Goal: Complete application form: Complete application form

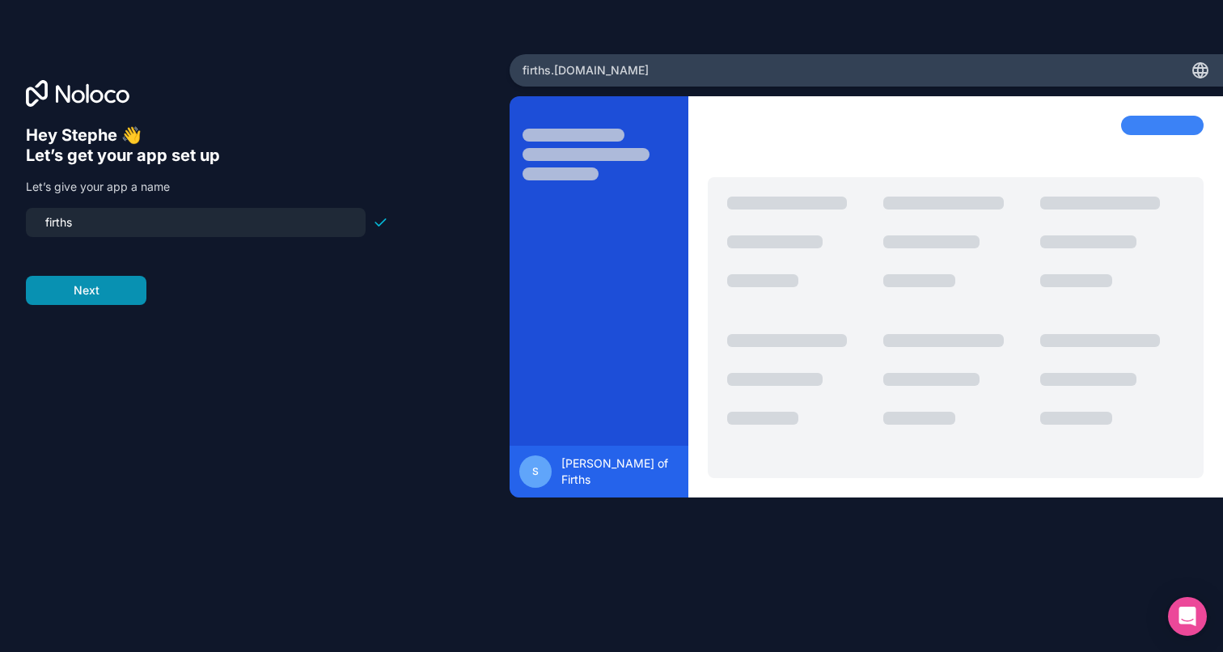
click at [102, 298] on button "Next" at bounding box center [86, 290] width 121 height 29
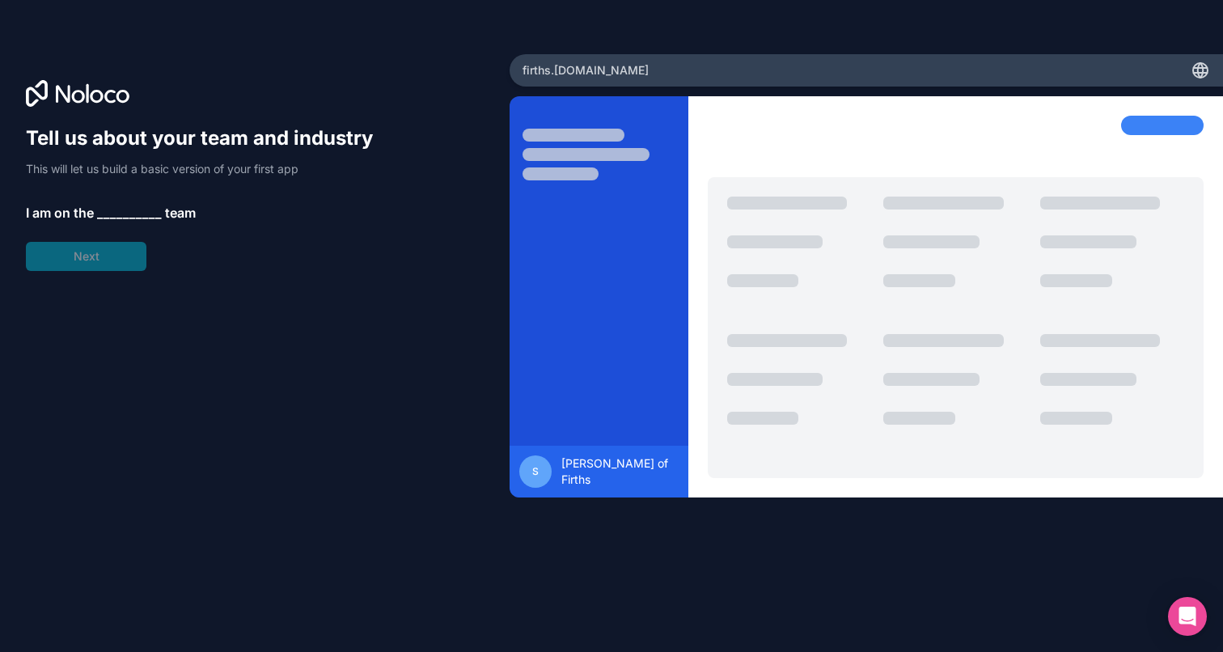
click at [103, 214] on span "__________" at bounding box center [129, 212] width 65 height 19
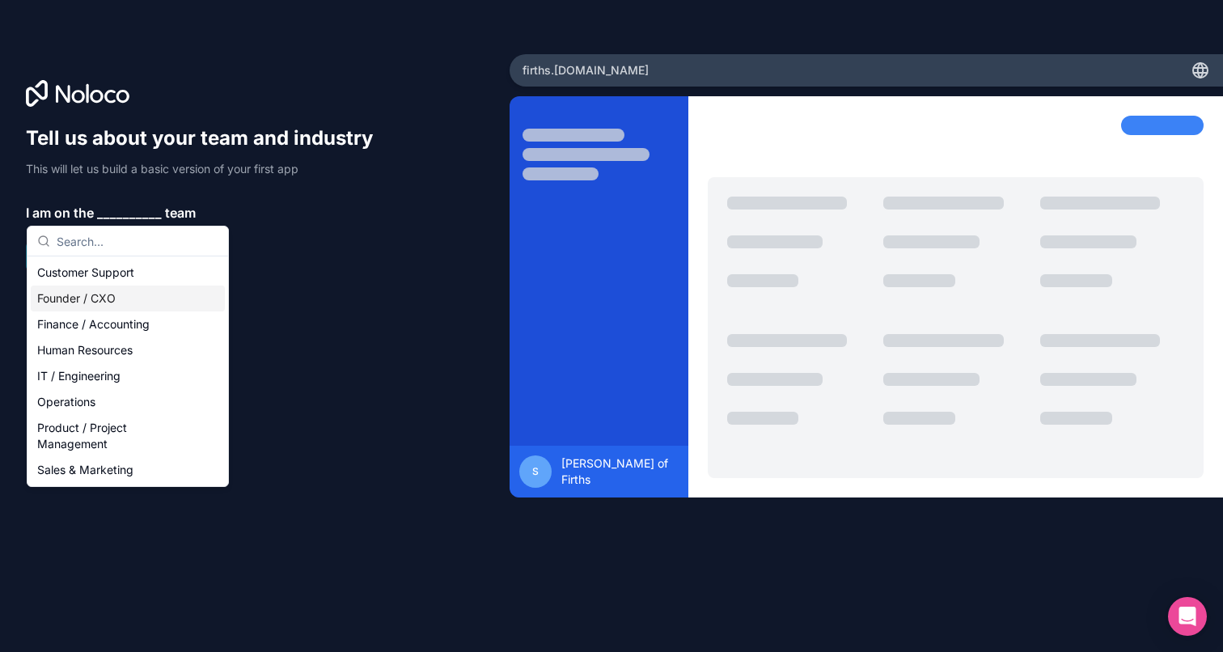
click at [96, 298] on div "Founder / CXO" at bounding box center [128, 299] width 194 height 26
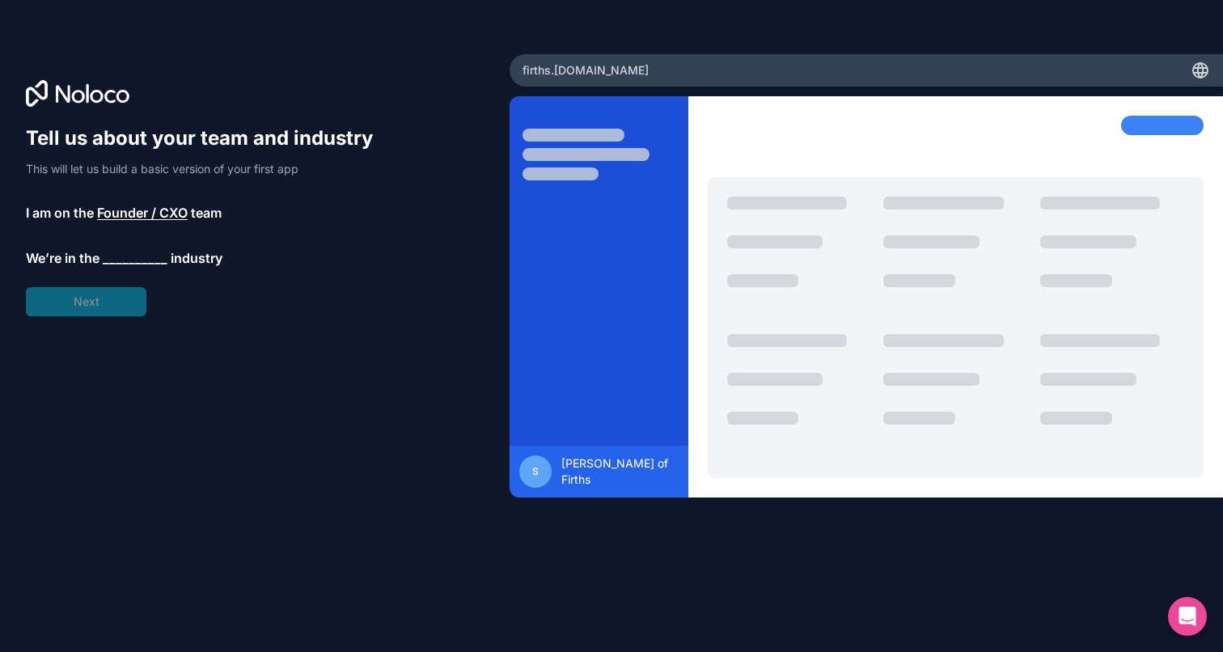
click at [107, 263] on span "__________" at bounding box center [135, 257] width 65 height 19
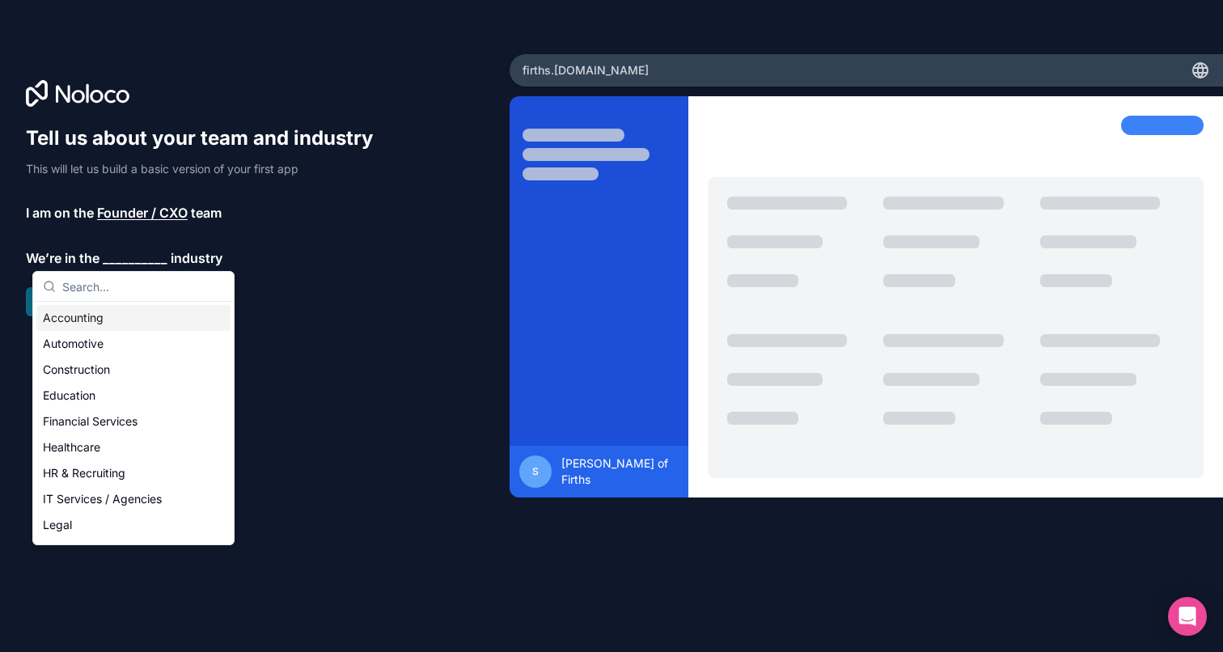
click at [89, 313] on div "Accounting" at bounding box center [133, 318] width 194 height 26
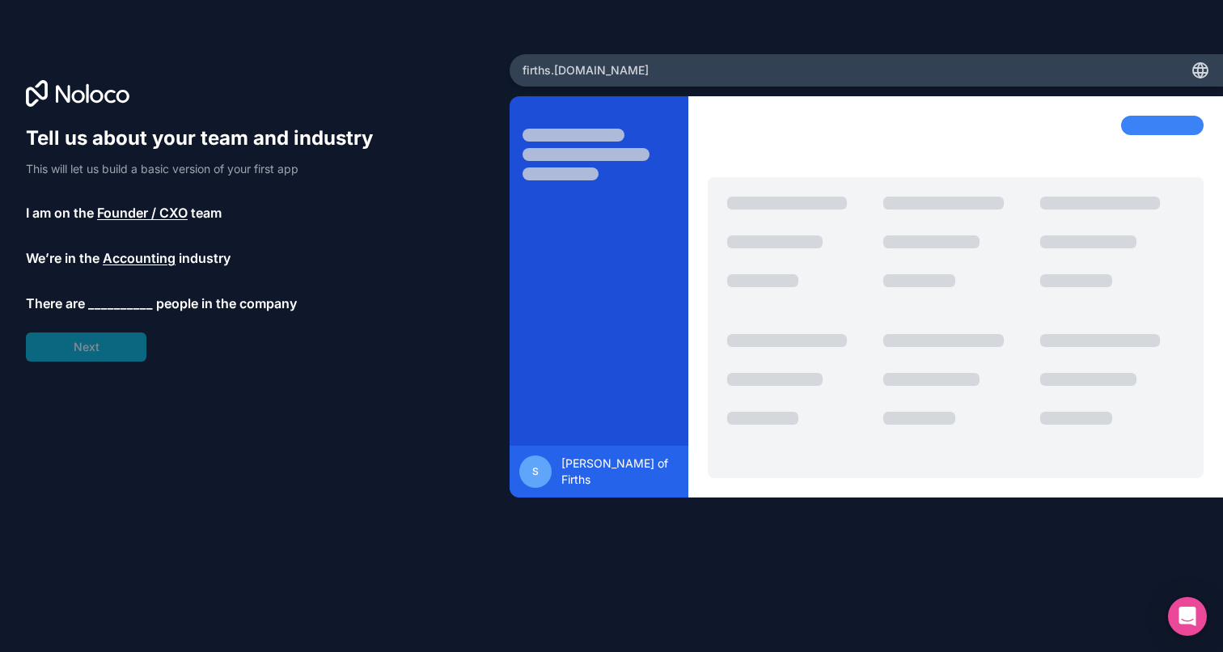
click at [99, 299] on span "__________" at bounding box center [120, 303] width 65 height 19
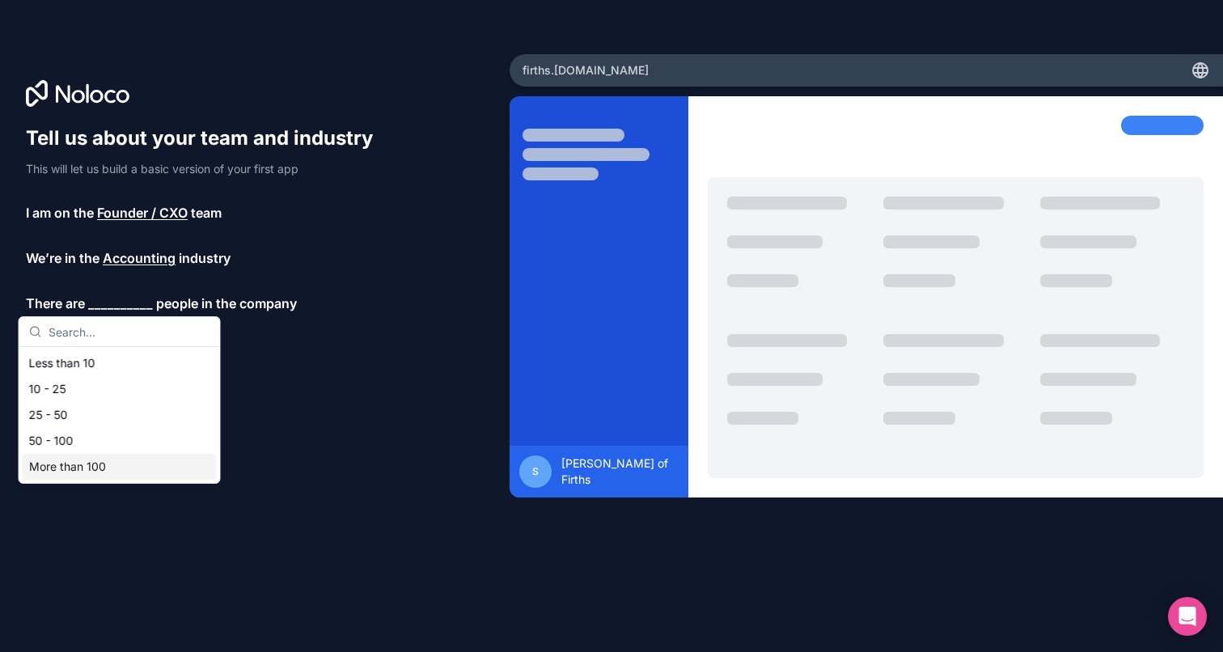
click at [98, 472] on div "More than 100" at bounding box center [120, 467] width 194 height 26
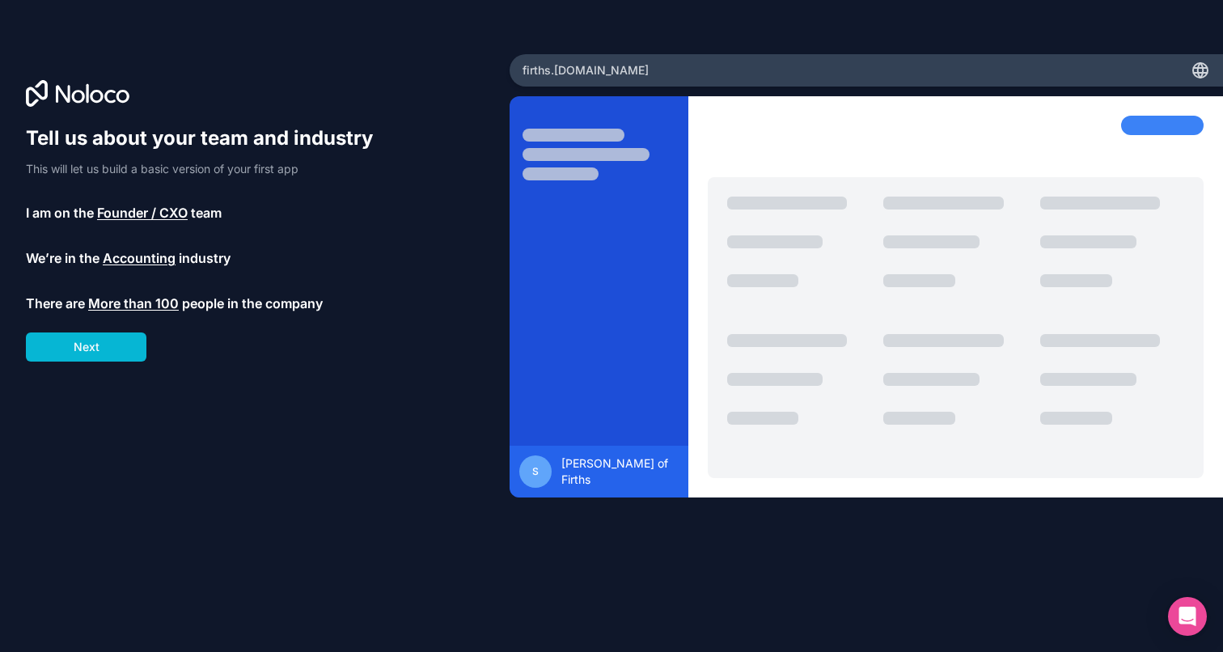
click at [98, 376] on div "Tell us about your team and industry This will let us build a basic version of …" at bounding box center [255, 348] width 458 height 447
click at [93, 347] on button "Next" at bounding box center [86, 347] width 121 height 29
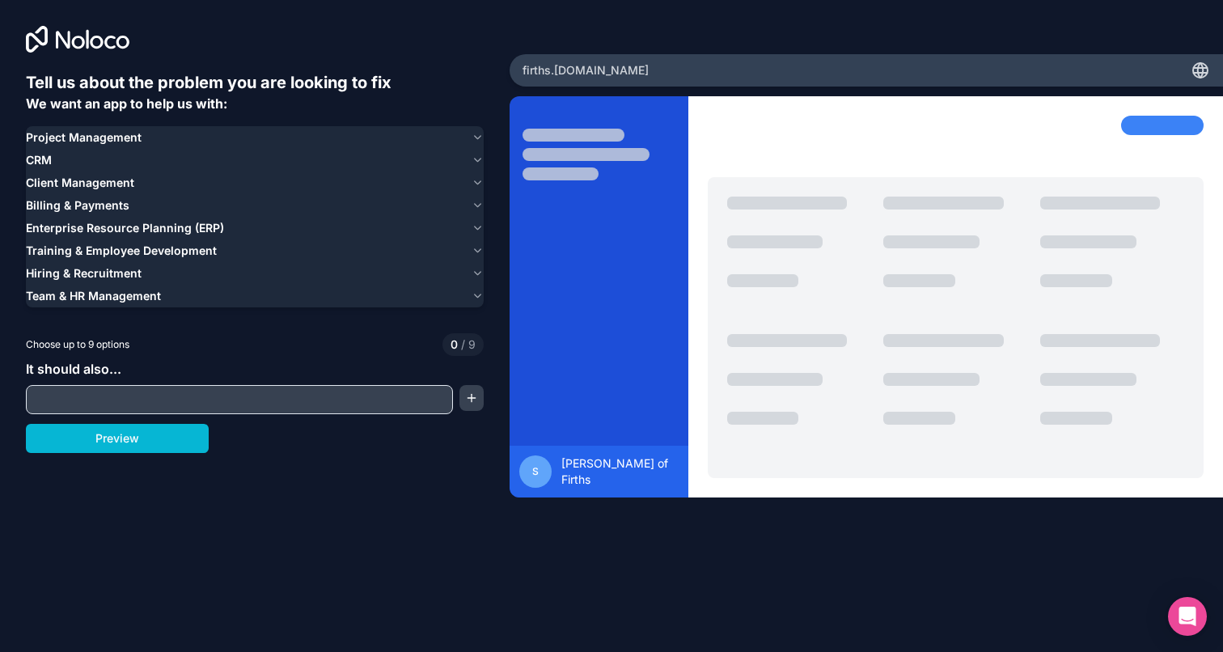
click at [122, 382] on div "It should also..." at bounding box center [255, 386] width 458 height 55
click at [123, 391] on input "text" at bounding box center [239, 399] width 419 height 23
click at [191, 529] on div "Tell us about the problem you are looking to fix We want an app to help us with…" at bounding box center [255, 272] width 510 height 544
click at [149, 394] on input "text" at bounding box center [239, 399] width 419 height 23
click at [103, 143] on span "Project Management" at bounding box center [84, 137] width 116 height 16
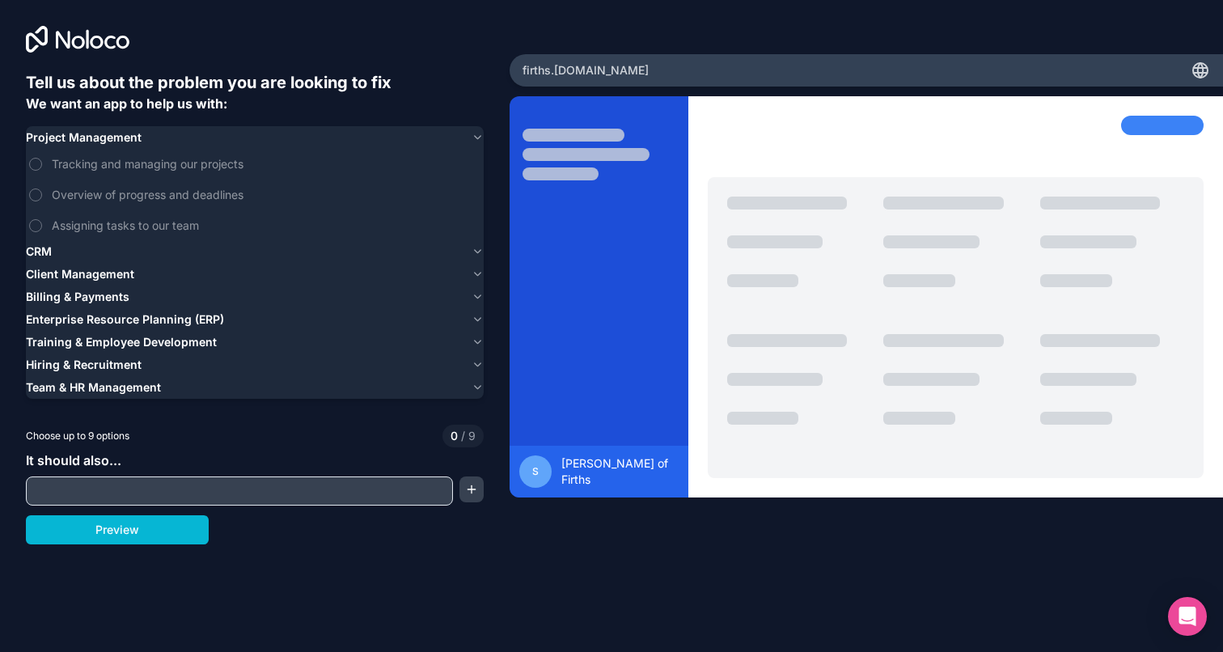
click at [103, 143] on span "Project Management" at bounding box center [84, 137] width 116 height 16
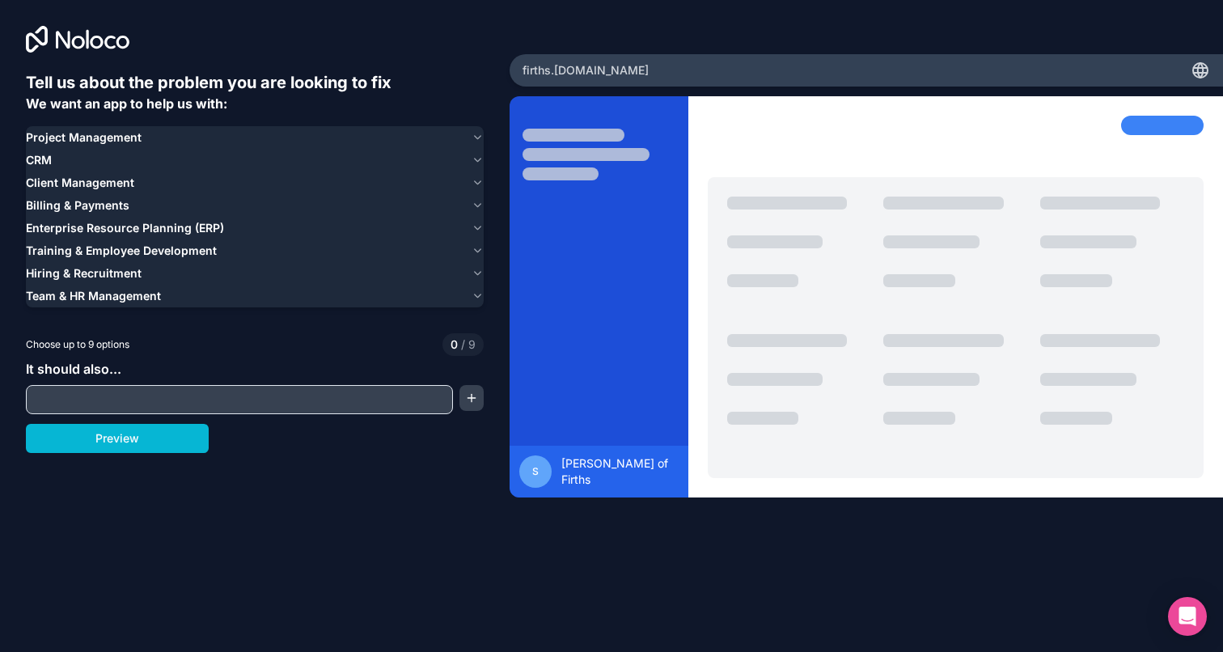
click at [106, 398] on input "text" at bounding box center [239, 399] width 419 height 23
type input "ruapotakamaraes"
click at [113, 430] on button "Preview" at bounding box center [117, 438] width 183 height 29
click at [112, 295] on span "Team & HR Management" at bounding box center [93, 296] width 135 height 16
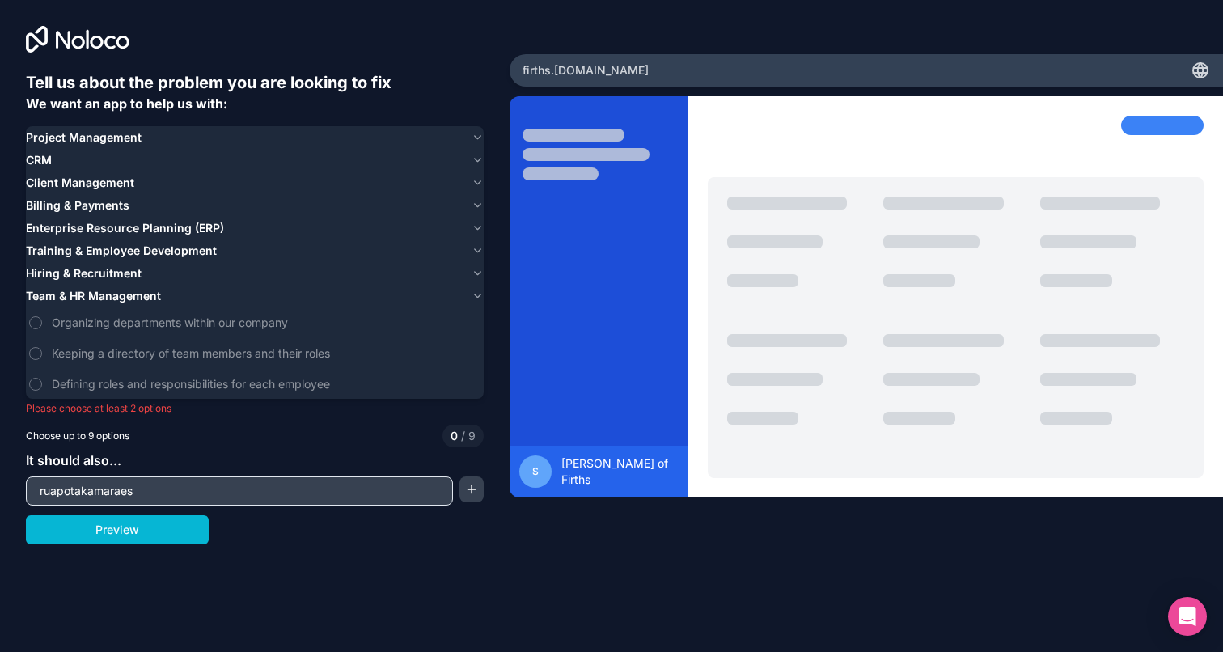
click at [112, 295] on span "Team & HR Management" at bounding box center [93, 296] width 135 height 16
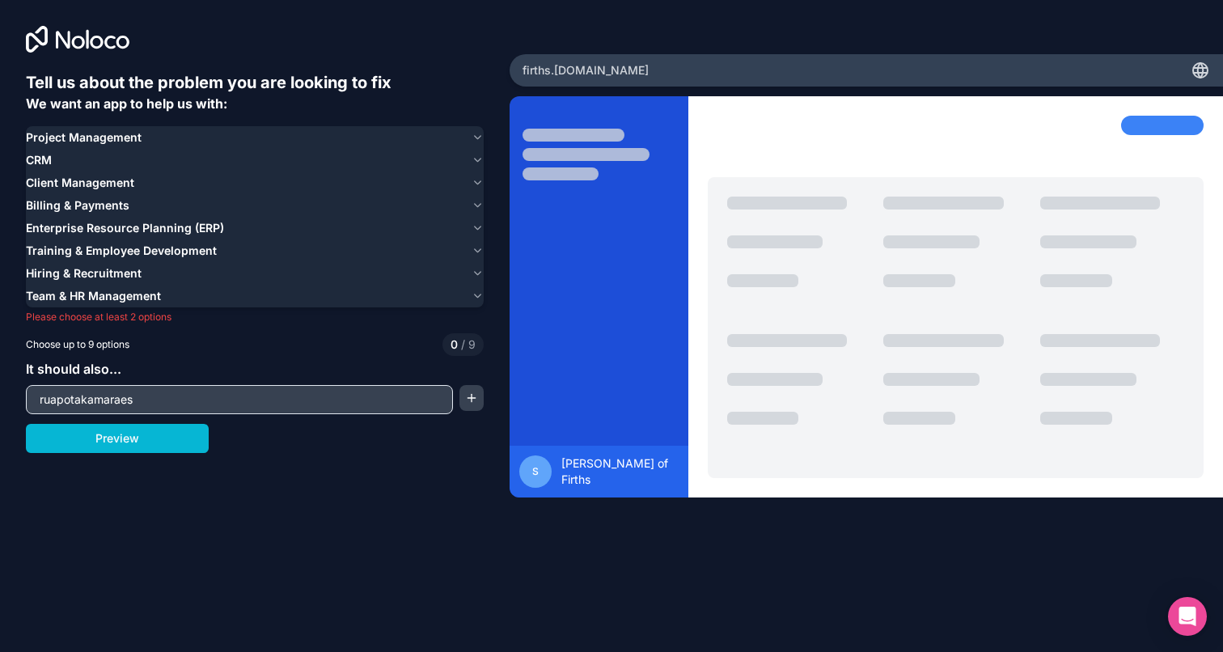
click at [94, 208] on span "Billing & Payments" at bounding box center [78, 205] width 104 height 16
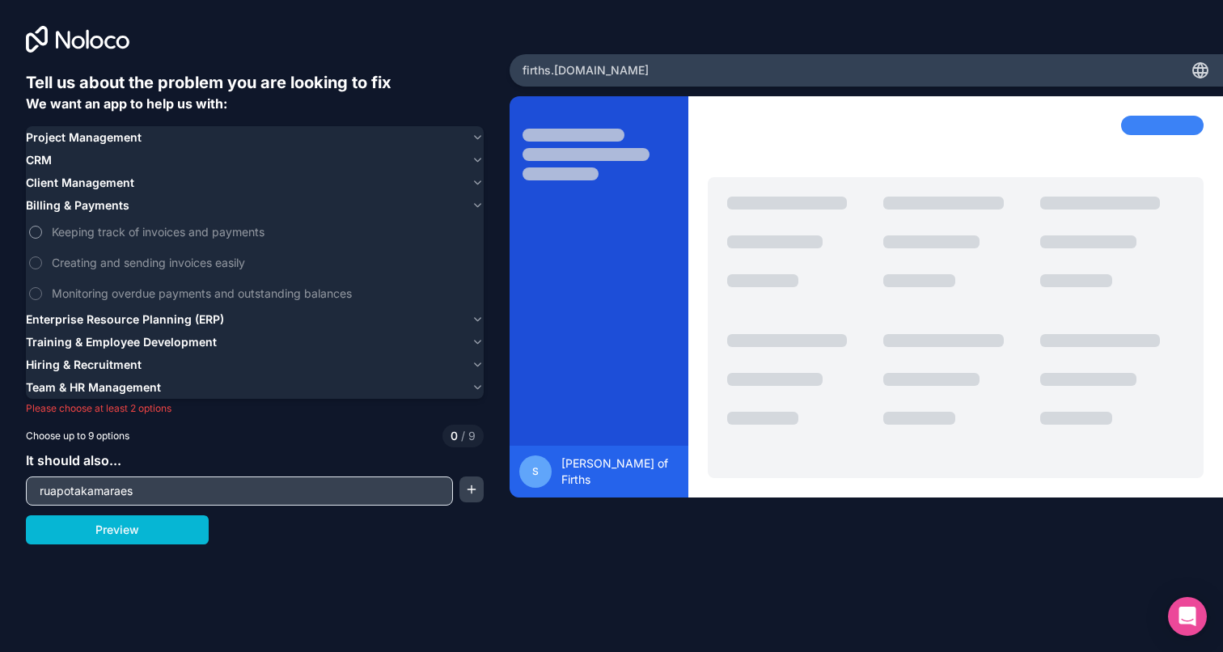
click at [91, 231] on span "Keeping track of invoices and payments" at bounding box center [266, 231] width 429 height 17
click at [42, 231] on button "Keeping track of invoices and payments" at bounding box center [35, 232] width 13 height 13
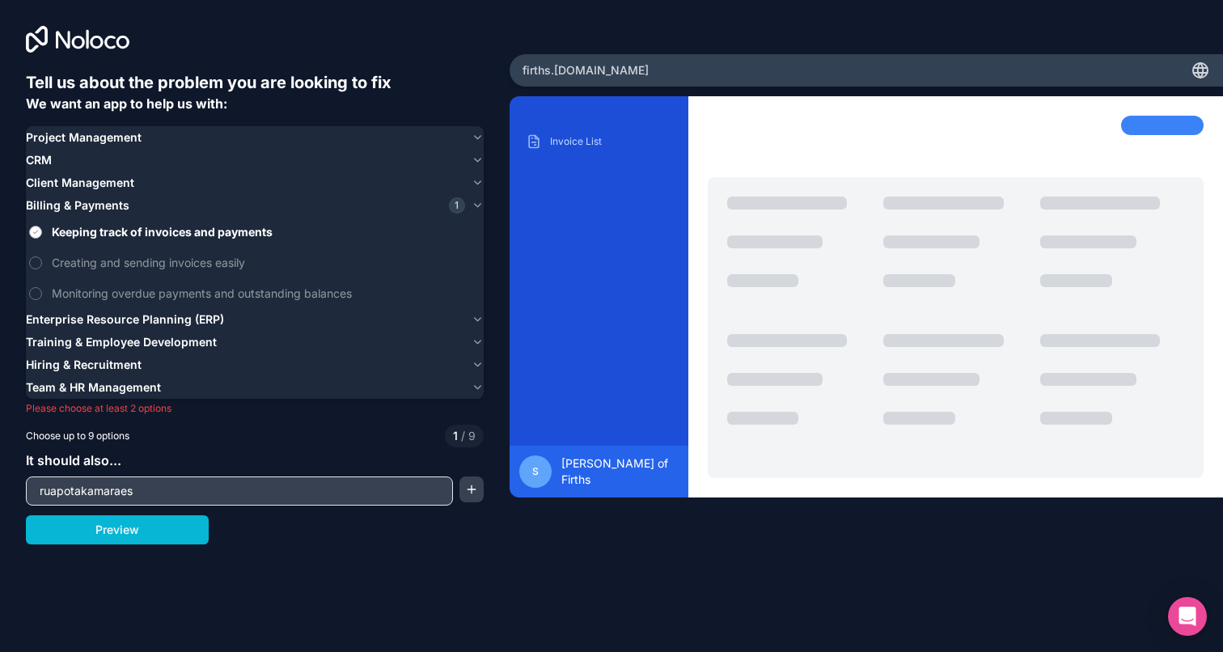
click at [91, 231] on span "Keeping track of invoices and payments" at bounding box center [266, 231] width 429 height 17
click at [42, 231] on button "Keeping track of invoices and payments" at bounding box center [35, 232] width 13 height 13
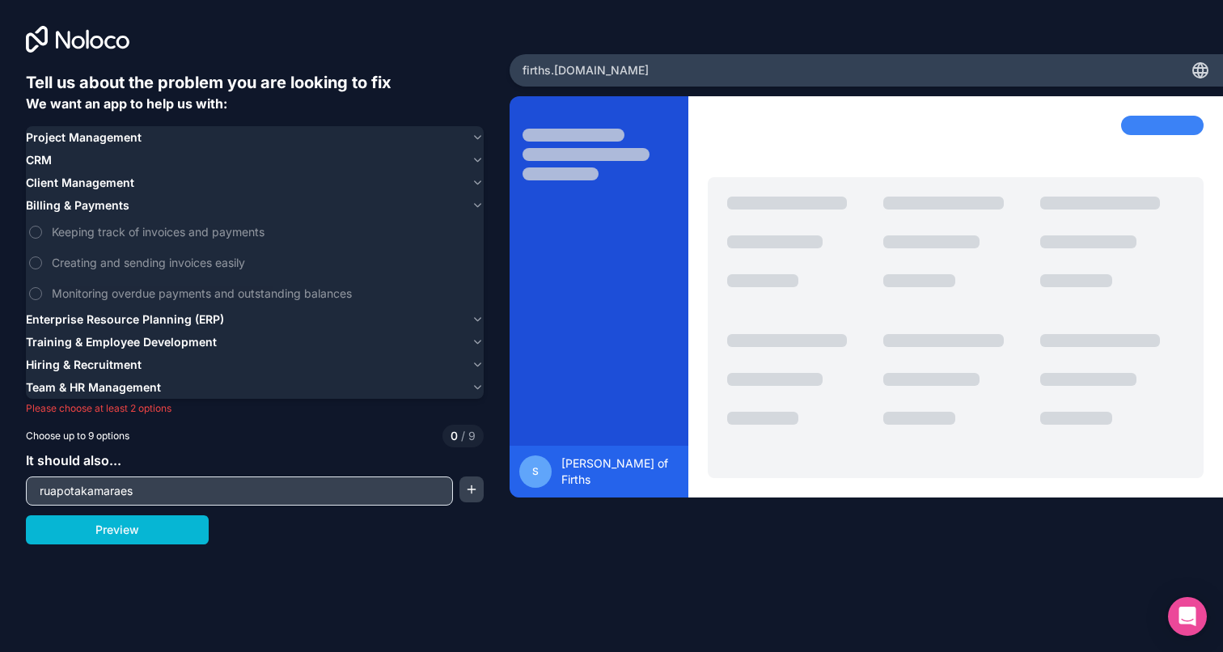
click at [90, 210] on span "Billing & Payments" at bounding box center [78, 205] width 104 height 16
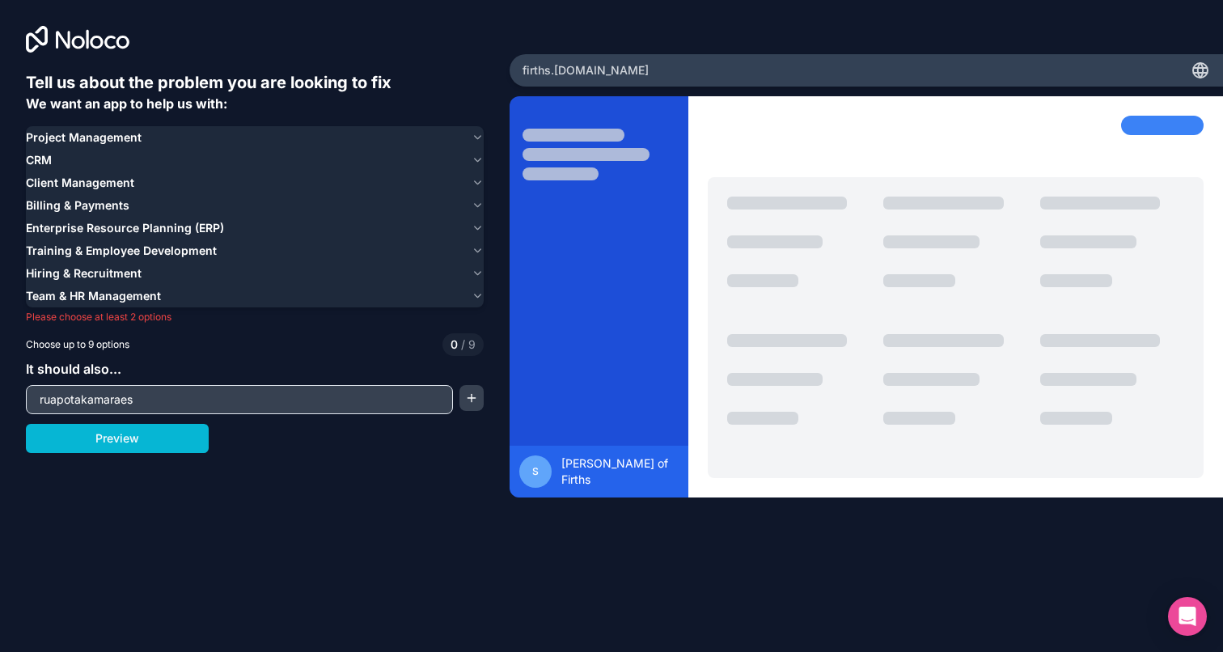
click at [98, 155] on div "CRM" at bounding box center [245, 160] width 439 height 16
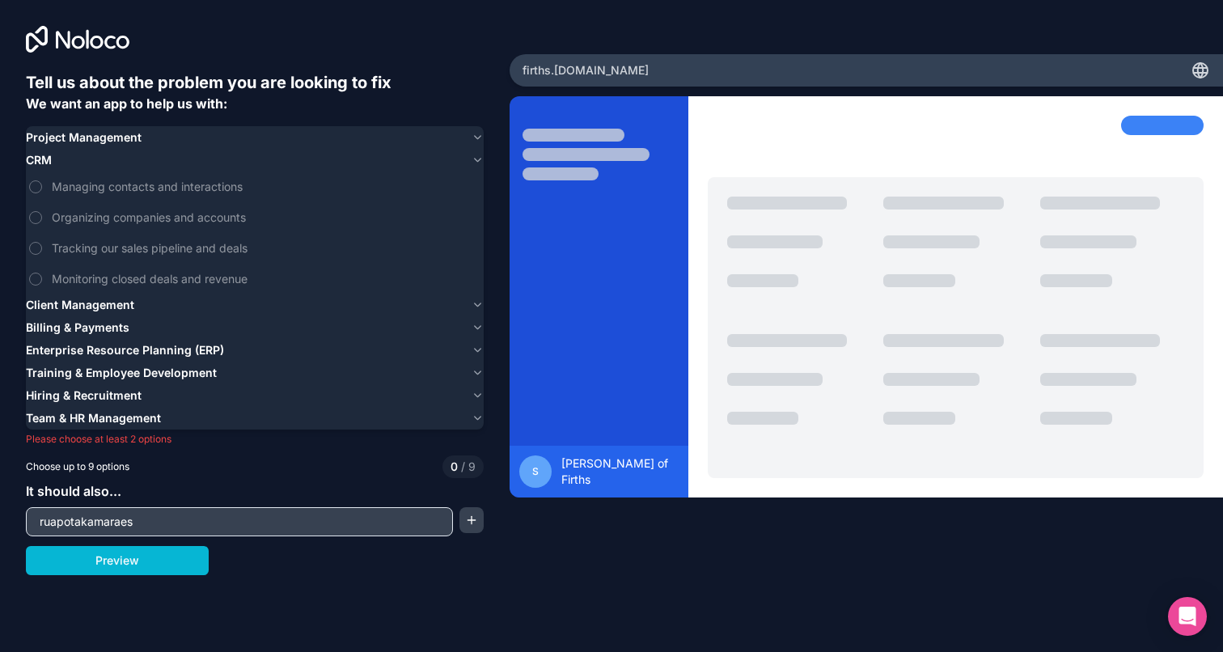
click at [98, 155] on div "CRM" at bounding box center [245, 160] width 439 height 16
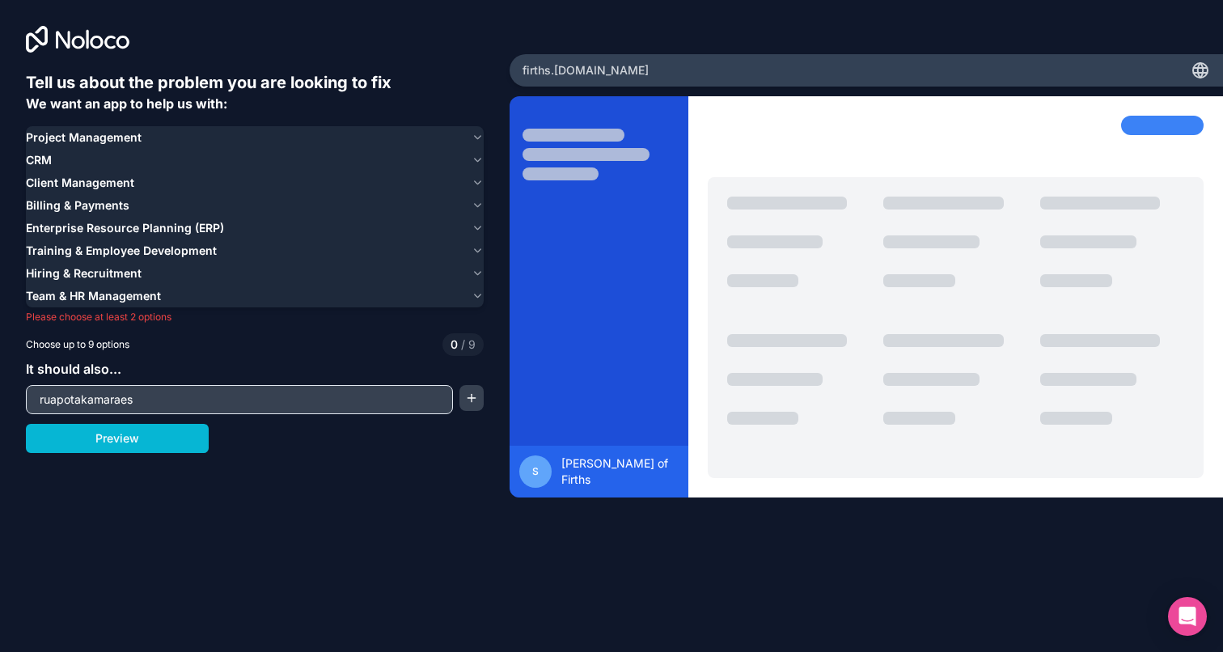
click at [109, 137] on span "Project Management" at bounding box center [84, 137] width 116 height 16
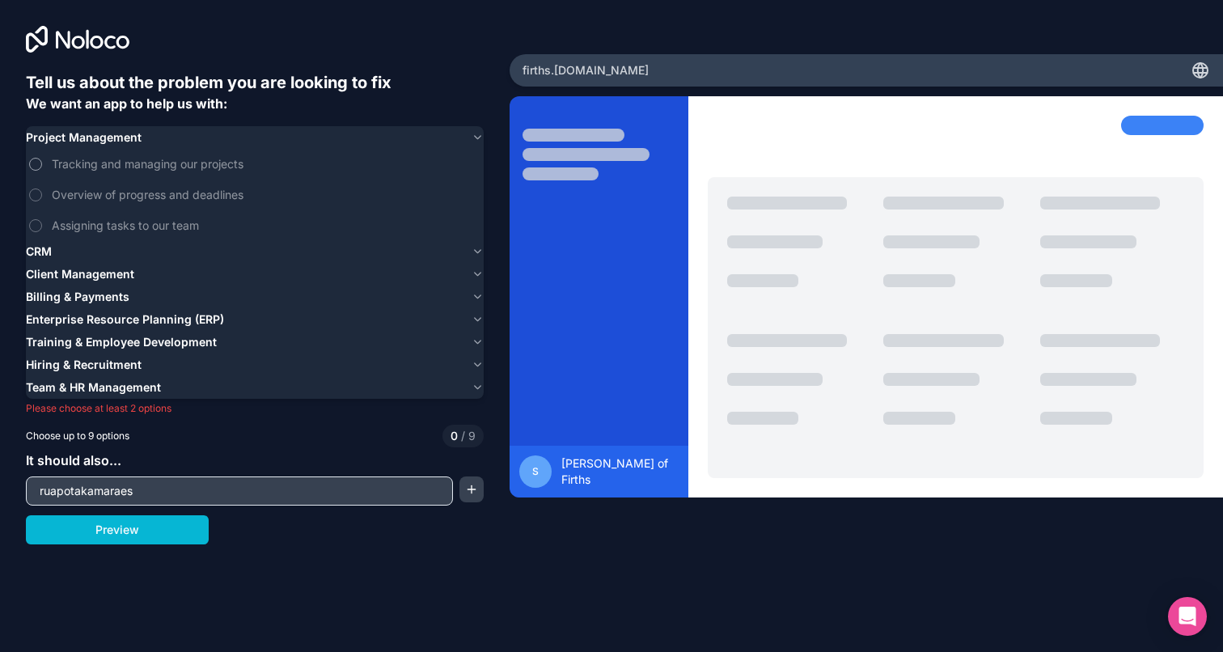
click at [103, 167] on span "Tracking and managing our projects" at bounding box center [266, 163] width 429 height 17
click at [42, 167] on button "Tracking and managing our projects" at bounding box center [35, 164] width 13 height 13
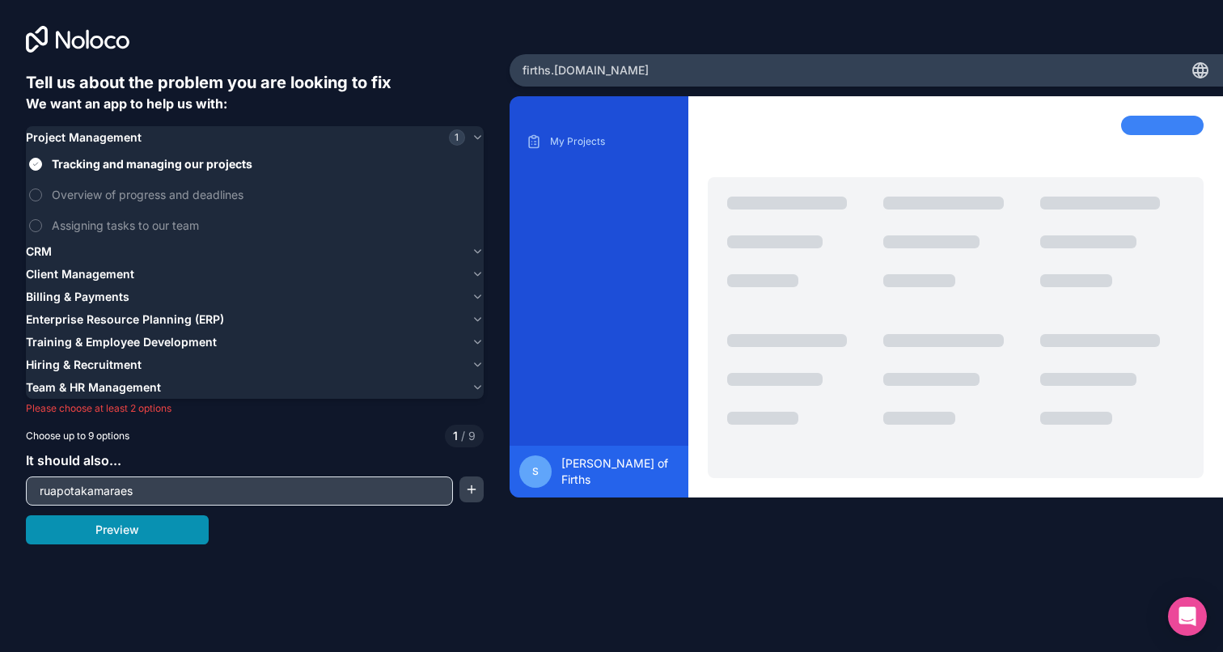
click at [138, 543] on button "Preview" at bounding box center [117, 529] width 183 height 29
click at [116, 199] on span "Overview of progress and deadlines" at bounding box center [266, 194] width 429 height 17
click at [42, 199] on button "Overview of progress and deadlines" at bounding box center [35, 195] width 13 height 13
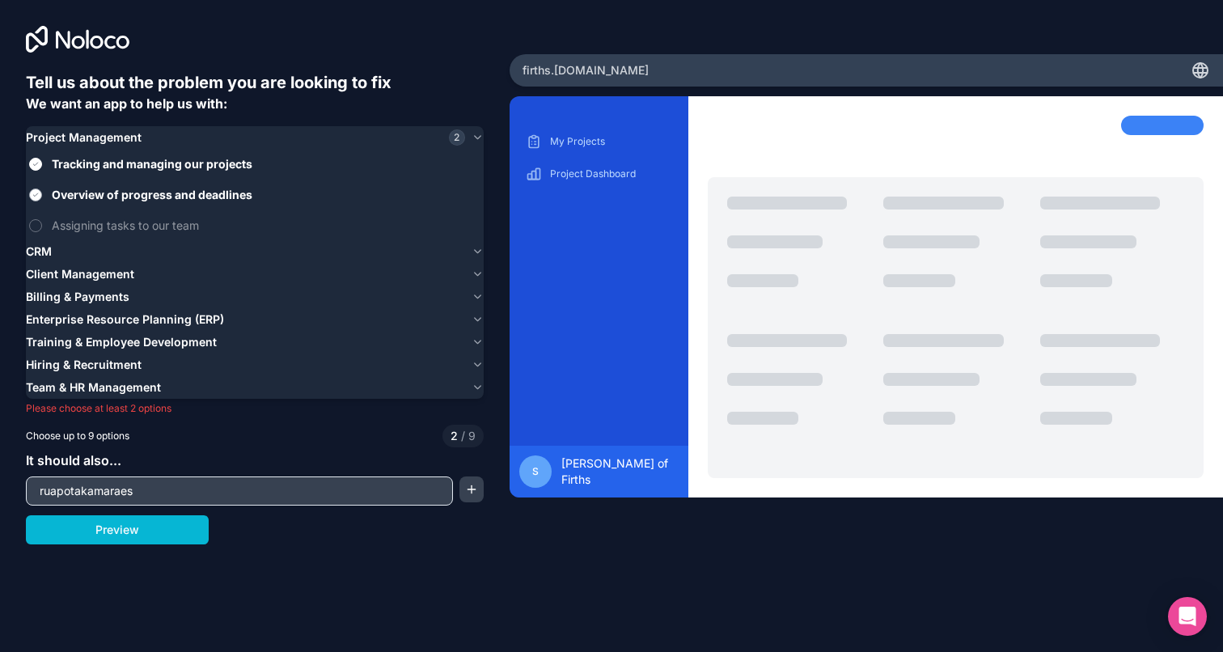
click at [60, 187] on span "Overview of progress and deadlines" at bounding box center [266, 194] width 429 height 17
click at [42, 189] on button "Overview of progress and deadlines" at bounding box center [35, 195] width 13 height 13
click at [71, 297] on span "Billing & Payments" at bounding box center [78, 297] width 104 height 16
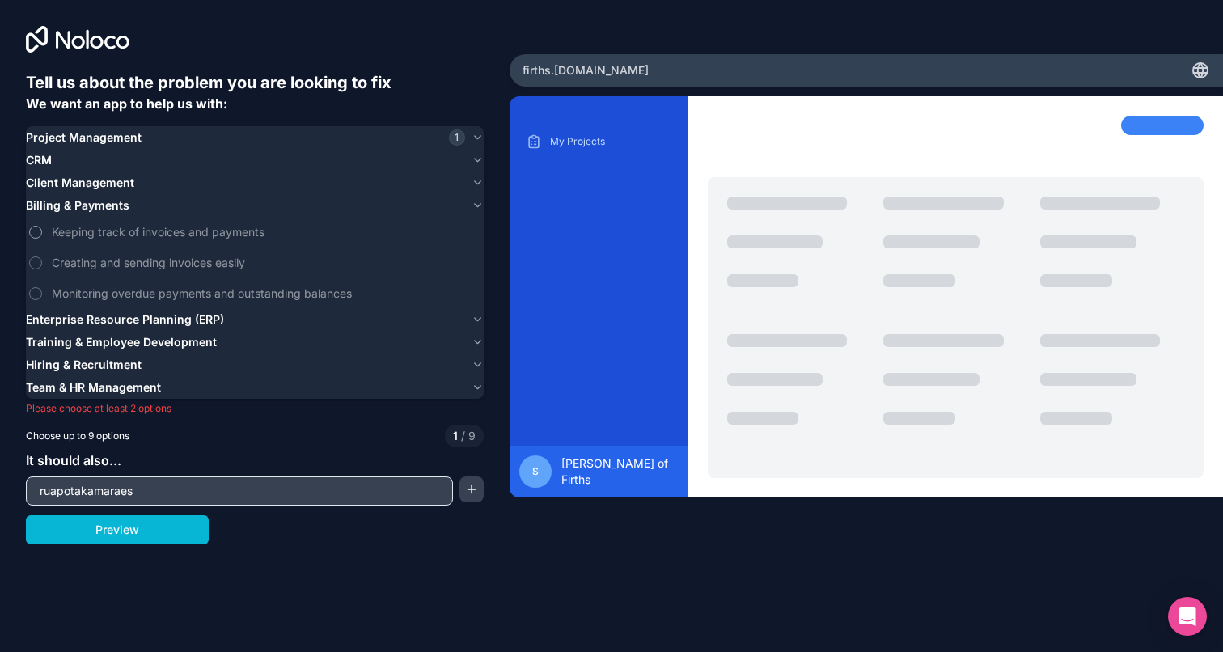
click at [79, 233] on span "Keeping track of invoices and payments" at bounding box center [266, 231] width 429 height 17
click at [42, 233] on button "Keeping track of invoices and payments" at bounding box center [35, 232] width 13 height 13
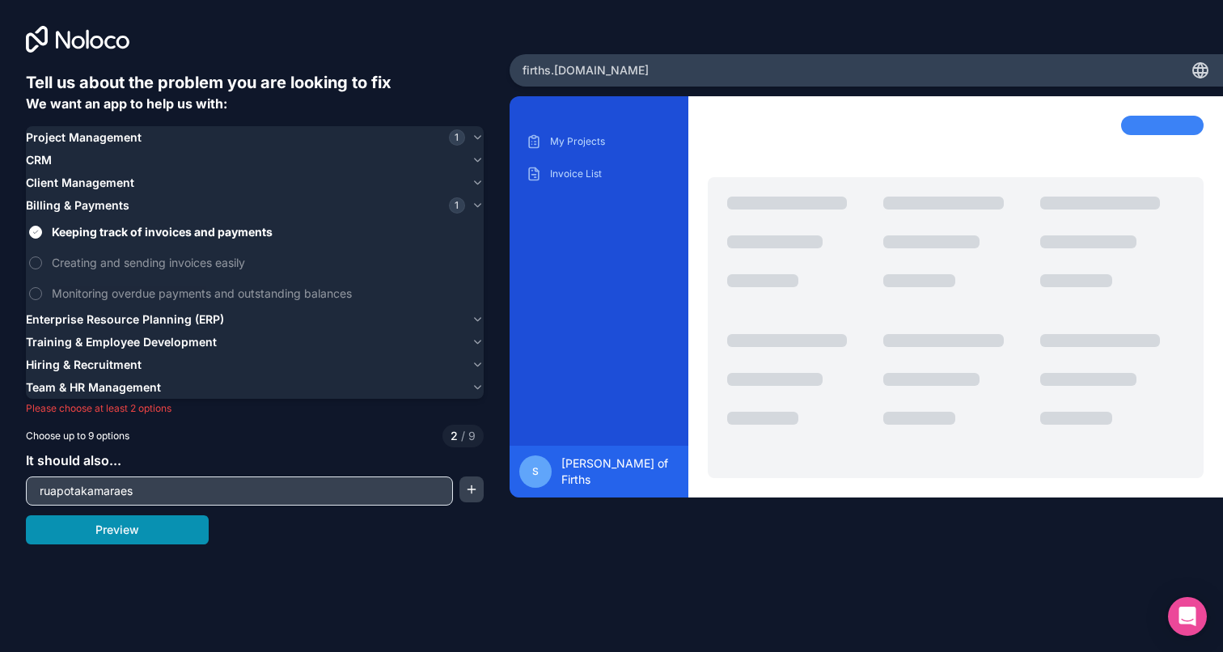
click at [102, 522] on button "Preview" at bounding box center [117, 529] width 183 height 29
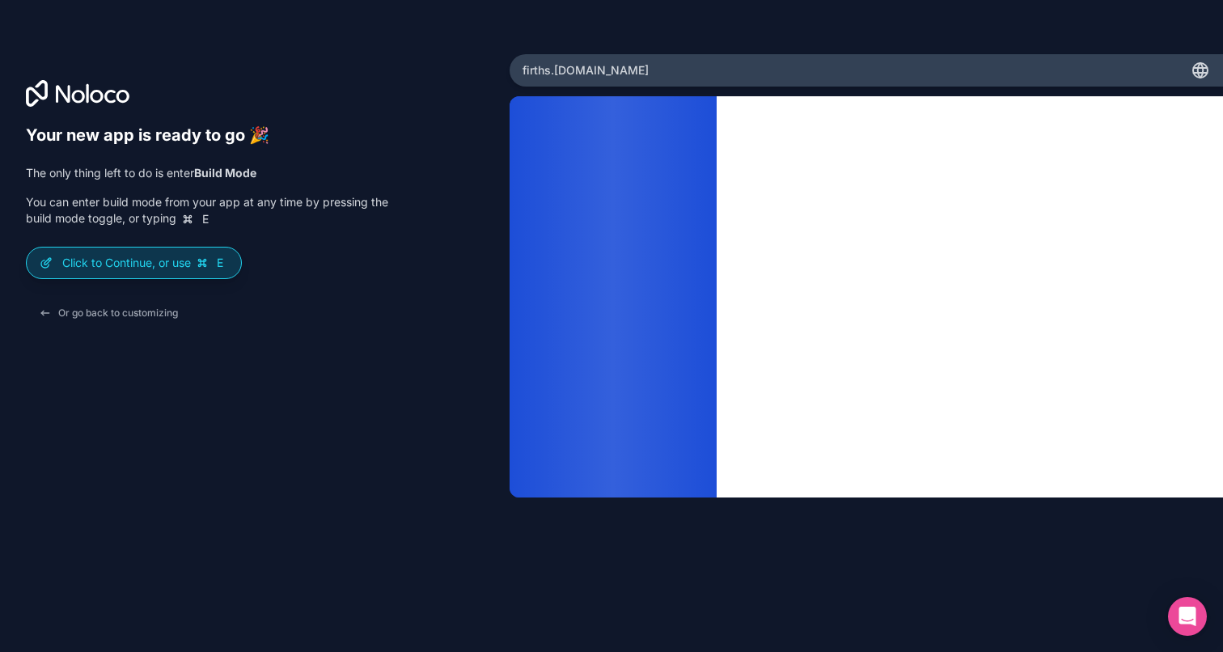
click at [159, 274] on div "Click to Continue, or use E" at bounding box center [134, 263] width 214 height 31
